Goal: Transaction & Acquisition: Purchase product/service

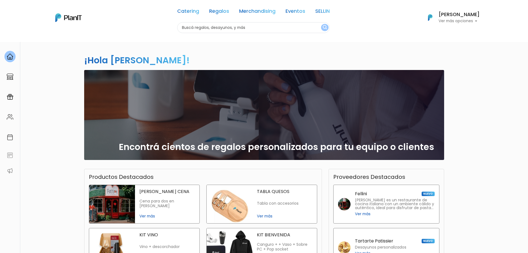
click at [222, 27] on input "text" at bounding box center [253, 27] width 153 height 11
type input "paletas"
click at [321, 24] on button "submit" at bounding box center [325, 27] width 8 height 7
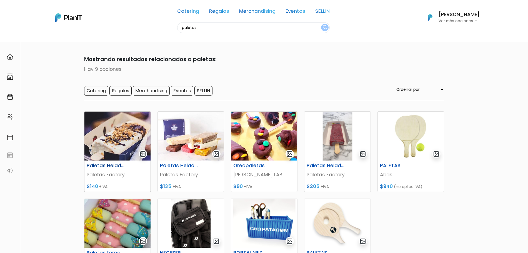
click at [138, 137] on img at bounding box center [118, 136] width 66 height 49
click at [180, 129] on img at bounding box center [191, 136] width 66 height 49
click at [186, 164] on h6 "Paletas Heladas Simple" at bounding box center [180, 166] width 46 height 6
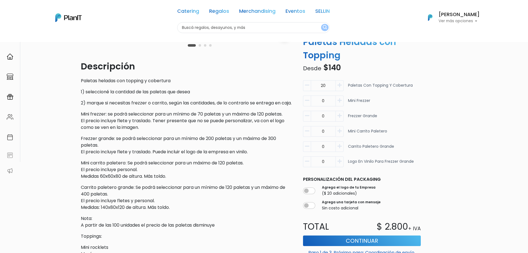
scroll to position [139, 0]
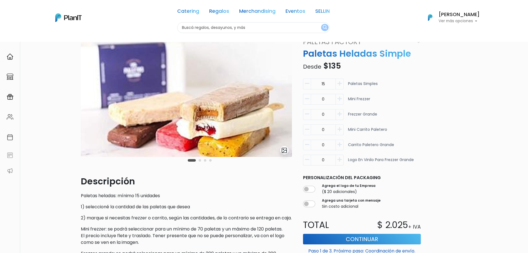
scroll to position [35, 0]
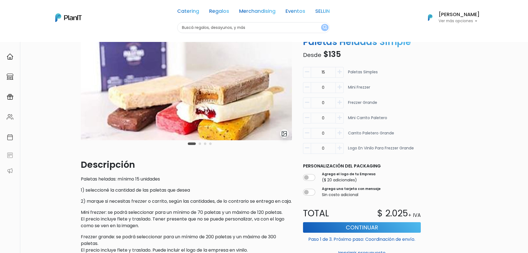
click at [201, 142] on div "Carousel Pagination" at bounding box center [200, 143] width 27 height 7
click at [200, 145] on button "Carousel Page 2" at bounding box center [200, 144] width 3 height 3
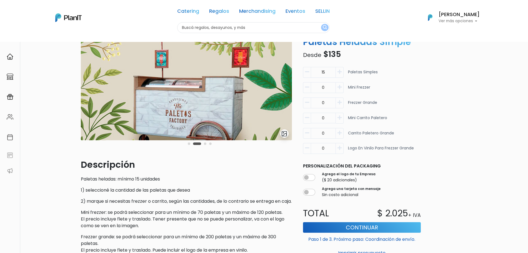
click at [205, 145] on button "Carousel Page 3" at bounding box center [205, 144] width 3 height 3
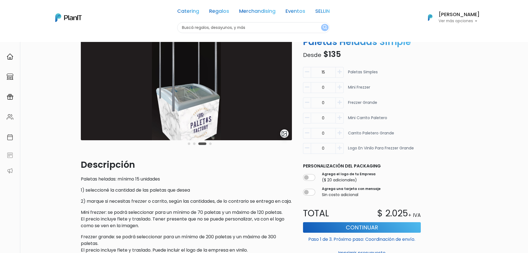
click at [212, 144] on div "Carousel Pagination" at bounding box center [200, 143] width 27 height 7
click at [211, 144] on button "Carousel Page 4" at bounding box center [210, 144] width 3 height 3
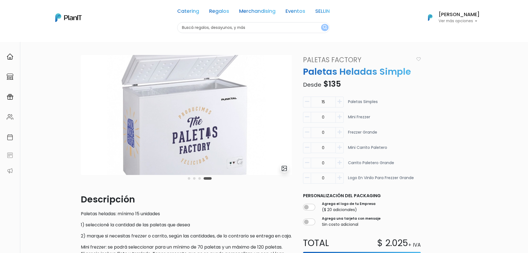
scroll to position [104, 0]
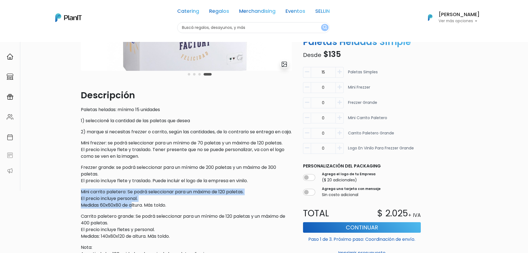
drag, startPoint x: 88, startPoint y: 200, endPoint x: 133, endPoint y: 213, distance: 47.2
click at [133, 209] on p "Mini carrito paletero: Se podrá seleccionar para un máximo de 120 paletas. El p…" at bounding box center [186, 199] width 211 height 20
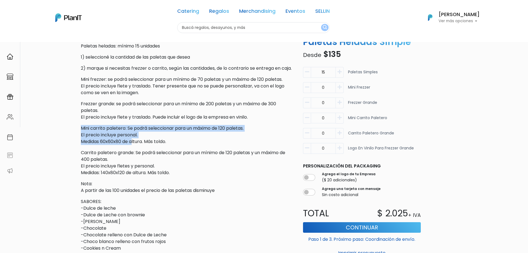
scroll to position [174, 0]
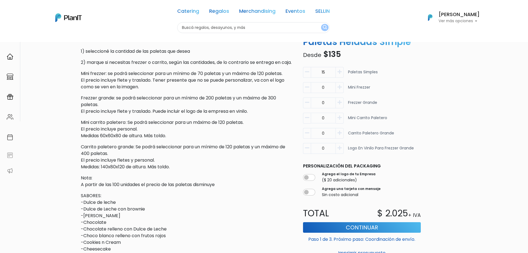
click at [88, 188] on p "Nota: A partir de las 100 unidades el precio de las paletas disminuye" at bounding box center [186, 181] width 211 height 13
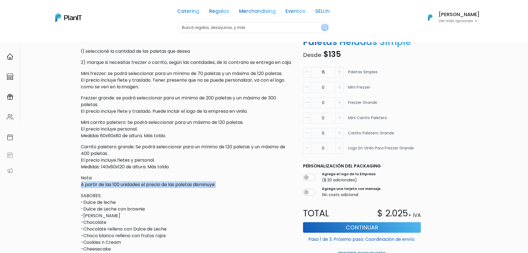
click at [88, 188] on p "Nota: A partir de las 100 unidades el precio de las paletas disminuye" at bounding box center [186, 181] width 211 height 13
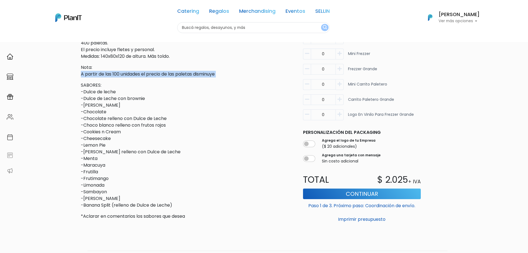
scroll to position [313, 0]
